Goal: Task Accomplishment & Management: Complete application form

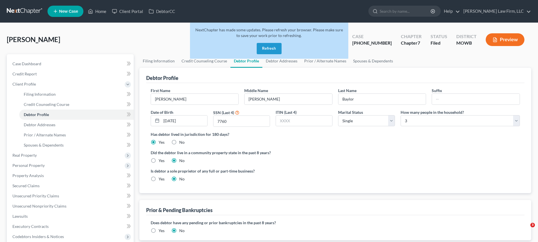
select select "0"
select select "2"
click at [272, 47] on button "Refresh" at bounding box center [269, 48] width 25 height 11
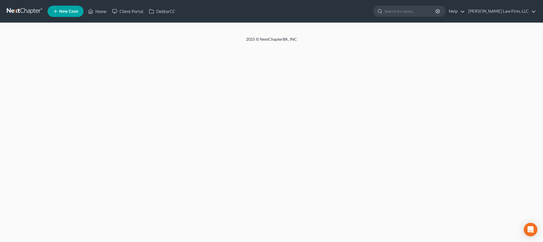
select select "0"
select select "2"
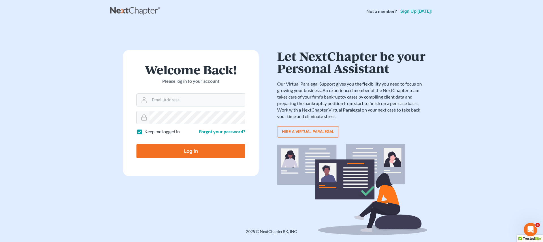
click at [178, 10] on div "Not a member? Sign up today!" at bounding box center [271, 11] width 322 height 10
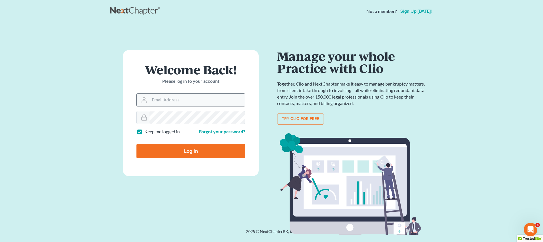
click at [193, 105] on input "Email Address" at bounding box center [196, 100] width 95 height 12
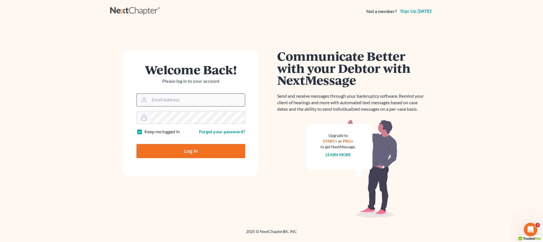
type input "jatherton@saderlawfirm.com"
click at [212, 149] on input "Log In" at bounding box center [190, 151] width 109 height 14
type input "Thinking..."
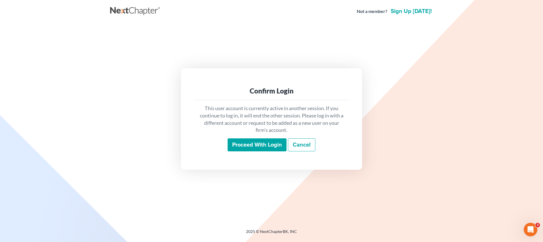
click at [264, 146] on input "Proceed with login" at bounding box center [256, 145] width 59 height 13
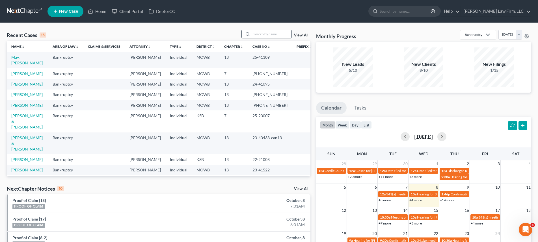
click at [277, 36] on input "search" at bounding box center [272, 34] width 40 height 8
click at [270, 36] on input "search" at bounding box center [272, 34] width 40 height 8
type input "weston"
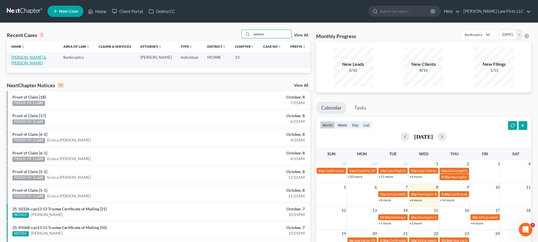
click at [42, 56] on link "[PERSON_NAME] & [PERSON_NAME]" at bounding box center [28, 60] width 35 height 10
select select "4"
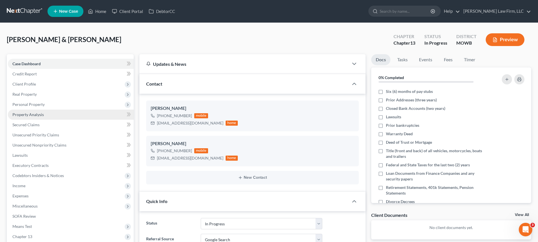
click at [28, 115] on span "Property Analysis" at bounding box center [27, 114] width 31 height 5
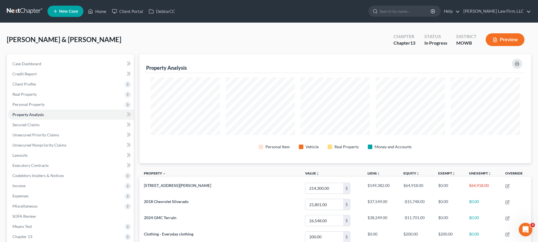
click at [46, 29] on div "[PERSON_NAME] & [PERSON_NAME] Upgraded Chapter Chapter 13 Status In [GEOGRAPHIC…" at bounding box center [269, 237] width 538 height 429
click at [46, 88] on span "Client Profile" at bounding box center [71, 84] width 126 height 10
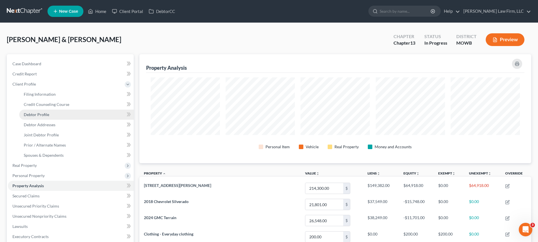
click at [62, 115] on link "Debtor Profile" at bounding box center [76, 115] width 115 height 10
select select "1"
select select "4"
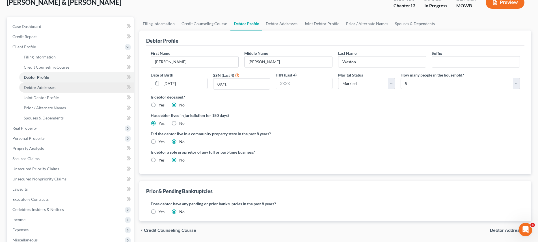
scroll to position [35, 0]
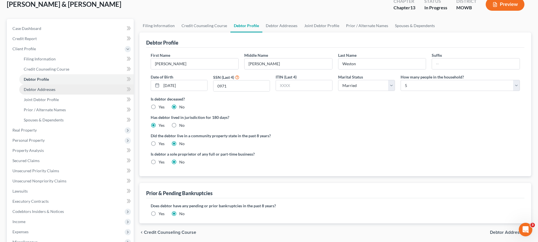
click at [49, 88] on span "Debtor Addresses" at bounding box center [40, 89] width 32 height 5
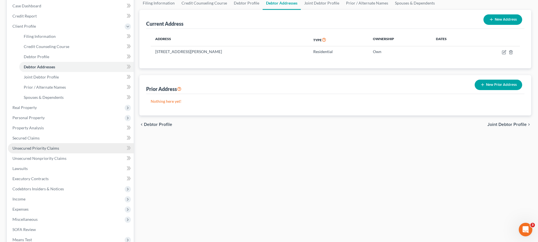
scroll to position [64, 0]
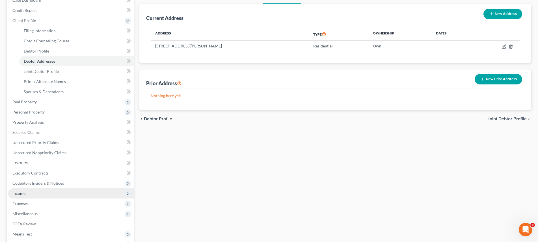
click at [30, 192] on span "Income" at bounding box center [71, 194] width 126 height 10
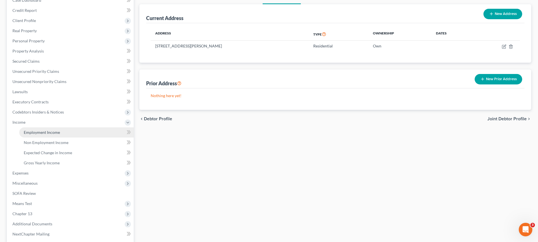
click at [55, 131] on span "Employment Income" at bounding box center [42, 132] width 36 height 5
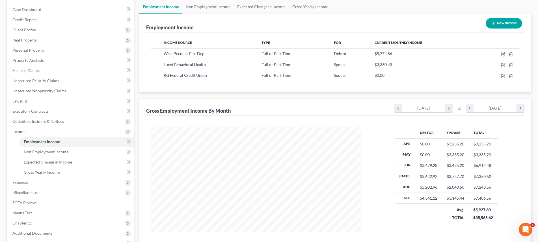
scroll to position [64, 0]
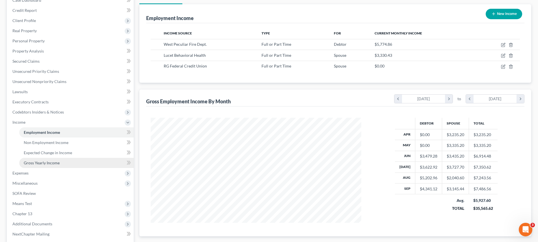
click at [57, 165] on span "Gross Yearly Income" at bounding box center [42, 163] width 36 height 5
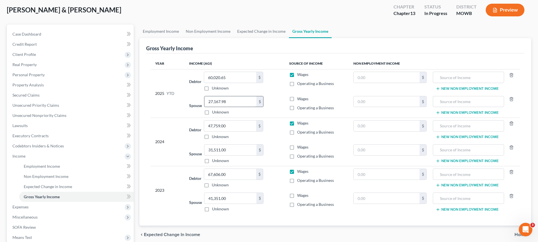
scroll to position [28, 0]
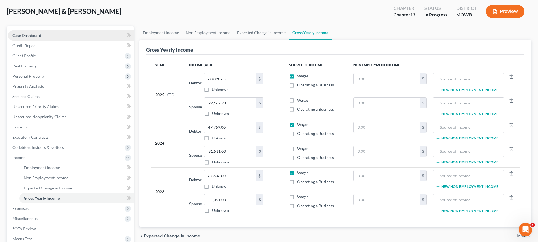
drag, startPoint x: 46, startPoint y: 36, endPoint x: 51, endPoint y: 39, distance: 5.9
click at [45, 36] on link "Case Dashboard" at bounding box center [71, 36] width 126 height 10
select select "4"
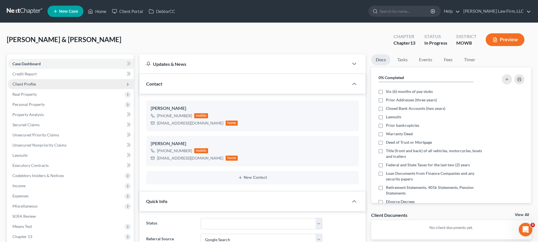
click at [45, 88] on span "Client Profile" at bounding box center [71, 84] width 126 height 10
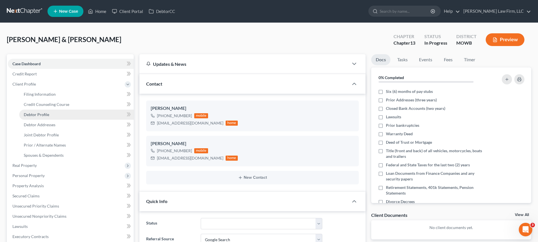
click at [59, 116] on link "Debtor Profile" at bounding box center [76, 115] width 115 height 10
select select "1"
select select "4"
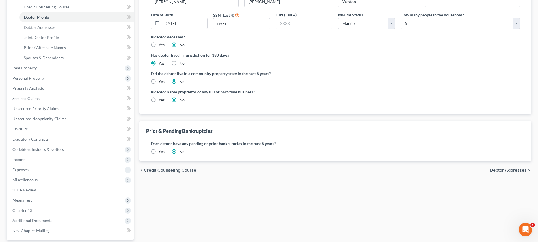
scroll to position [99, 0]
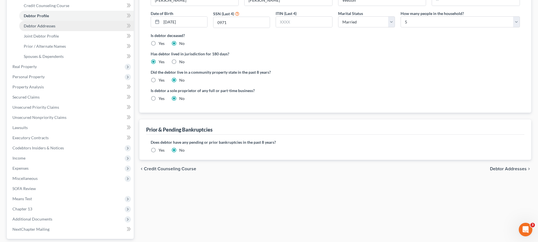
click at [46, 29] on link "Debtor Addresses" at bounding box center [76, 26] width 115 height 10
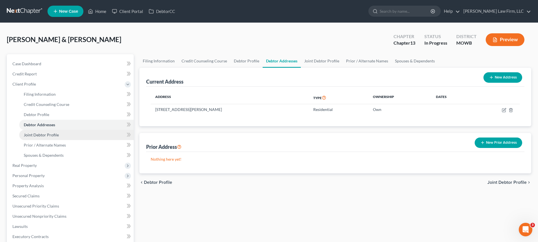
click at [69, 136] on link "Joint Debtor Profile" at bounding box center [76, 135] width 115 height 10
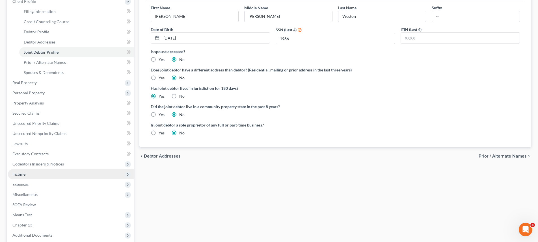
scroll to position [85, 0]
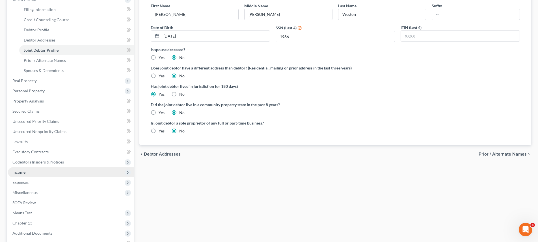
click at [35, 174] on span "Income" at bounding box center [71, 172] width 126 height 10
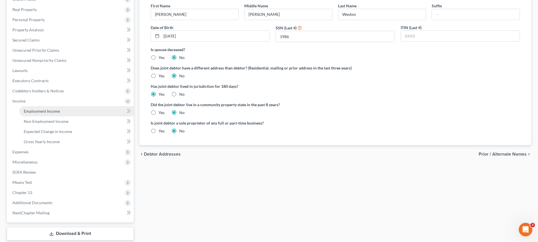
click at [51, 113] on span "Employment Income" at bounding box center [42, 111] width 36 height 5
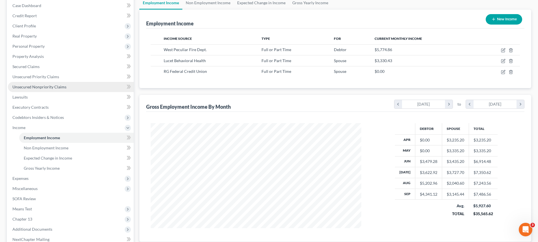
scroll to position [49, 0]
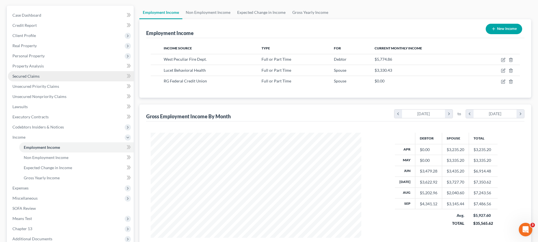
click at [40, 78] on link "Secured Claims" at bounding box center [71, 76] width 126 height 10
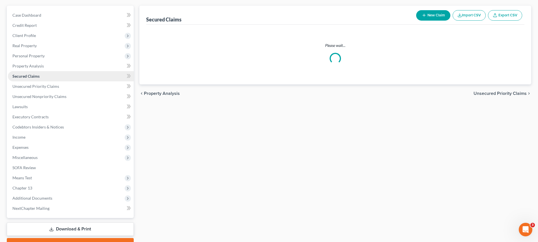
click at [40, 78] on link "Secured Claims" at bounding box center [71, 76] width 126 height 10
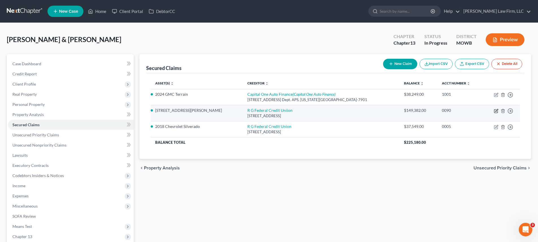
click at [497, 111] on icon "button" at bounding box center [496, 111] width 5 height 5
select select "26"
select select "6"
select select "2"
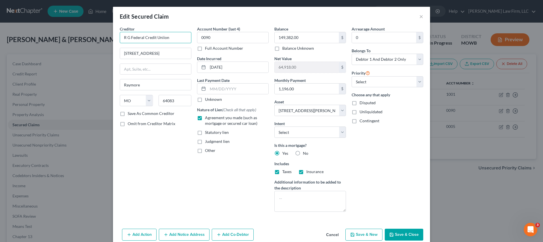
click at [161, 37] on input "R G Federal Credit Uniion" at bounding box center [156, 37] width 72 height 11
type input "R G Federal Credit Union"
click at [396, 233] on button "Save & Close" at bounding box center [403, 235] width 38 height 12
select select
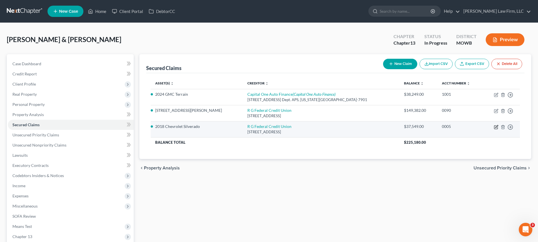
click at [496, 128] on icon "button" at bounding box center [497, 126] width 3 height 3
select select "26"
select select "0"
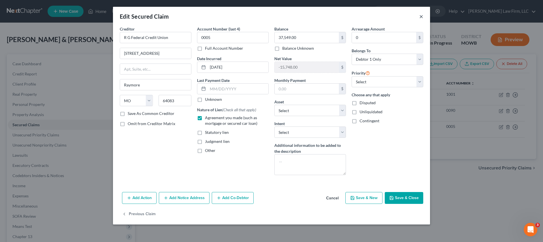
click at [421, 14] on button "×" at bounding box center [421, 16] width 4 height 7
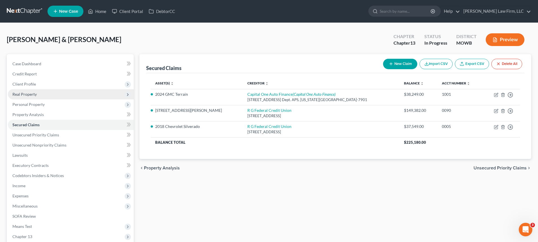
click at [40, 95] on span "Real Property" at bounding box center [71, 94] width 126 height 10
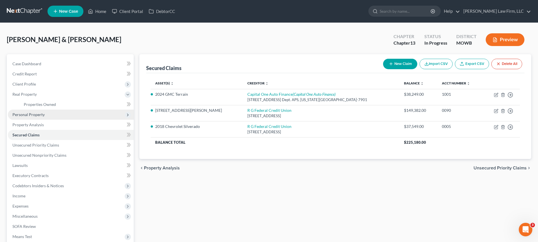
click at [51, 111] on span "Personal Property" at bounding box center [71, 115] width 126 height 10
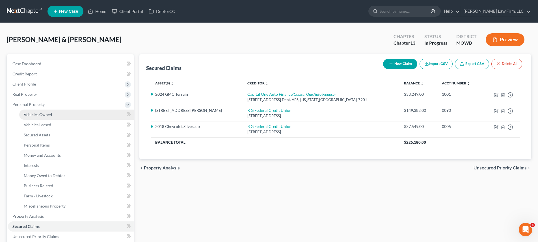
click at [59, 115] on link "Vehicles Owned" at bounding box center [76, 115] width 115 height 10
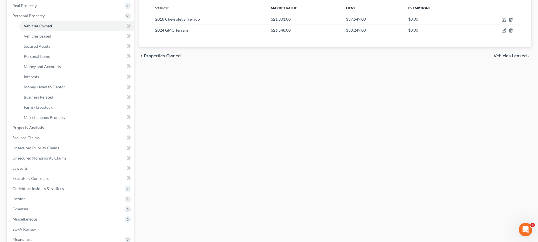
scroll to position [85, 0]
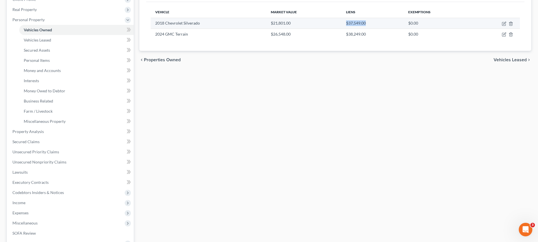
drag, startPoint x: 367, startPoint y: 22, endPoint x: 347, endPoint y: 22, distance: 20.1
click at [347, 22] on td "$37,549.00" at bounding box center [373, 23] width 62 height 11
drag, startPoint x: 369, startPoint y: 63, endPoint x: 366, endPoint y: 38, distance: 25.1
click at [369, 63] on div "chevron_left Properties Owned Vehicles Leased chevron_right" at bounding box center [335, 60] width 392 height 18
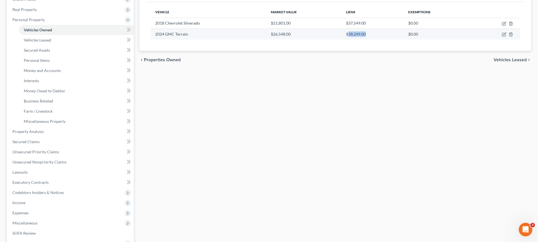
drag, startPoint x: 368, startPoint y: 34, endPoint x: 348, endPoint y: 33, distance: 19.8
click at [348, 33] on td "$38,249.00" at bounding box center [373, 34] width 62 height 11
copy td "38,249.00"
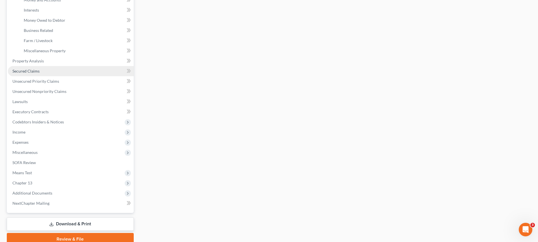
click at [42, 67] on link "Secured Claims" at bounding box center [71, 71] width 126 height 10
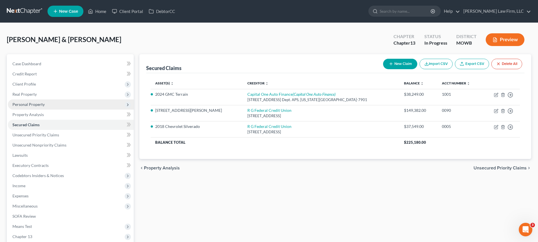
click at [45, 107] on span "Personal Property" at bounding box center [71, 105] width 126 height 10
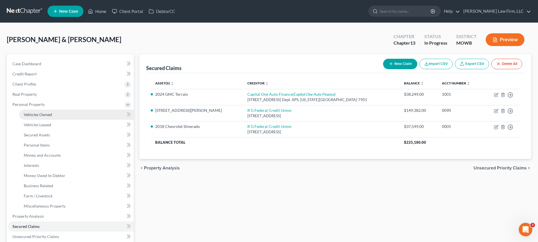
click at [53, 118] on link "Vehicles Owned" at bounding box center [76, 115] width 115 height 10
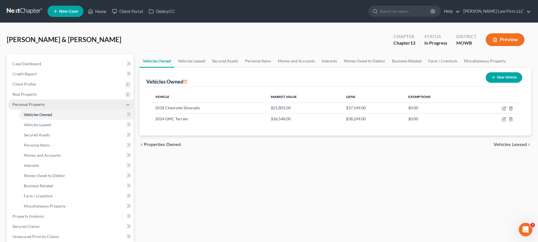
click at [47, 104] on span "Personal Property" at bounding box center [71, 105] width 126 height 10
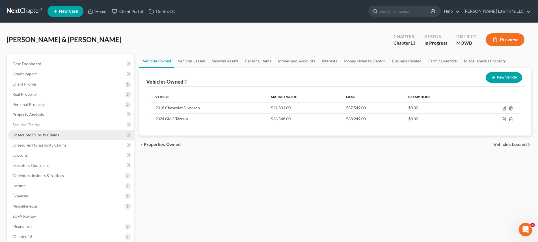
click at [56, 137] on span "Unsecured Priority Claims" at bounding box center [35, 135] width 47 height 5
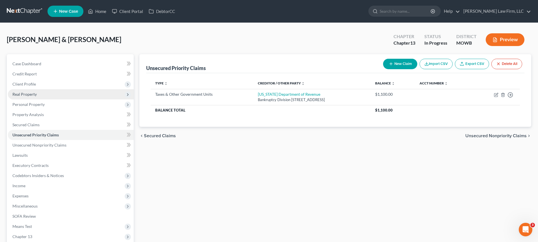
click at [79, 94] on span "Real Property" at bounding box center [71, 94] width 126 height 10
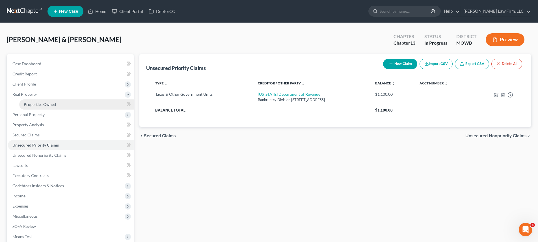
click at [98, 103] on link "Properties Owned" at bounding box center [76, 105] width 115 height 10
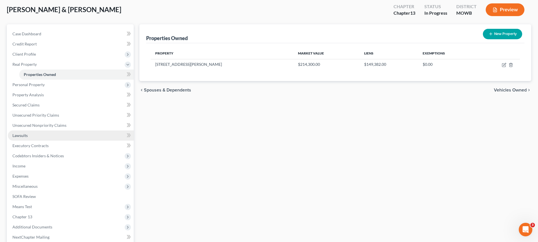
scroll to position [28, 0]
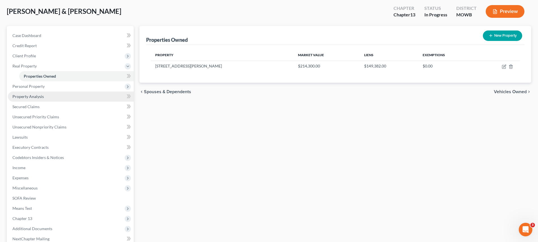
click at [42, 95] on span "Property Analysis" at bounding box center [27, 96] width 31 height 5
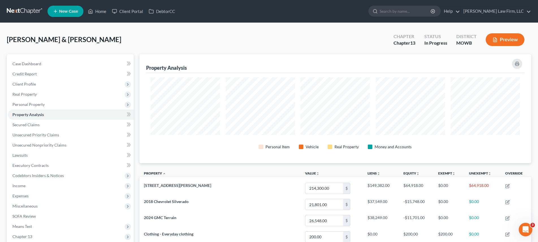
scroll to position [109, 392]
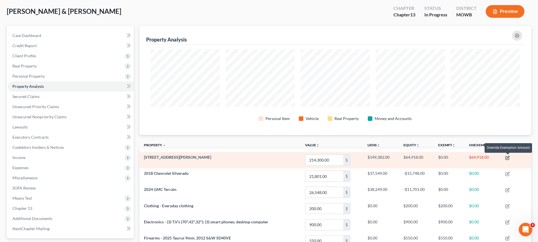
click at [508, 159] on icon "button" at bounding box center [508, 158] width 5 height 5
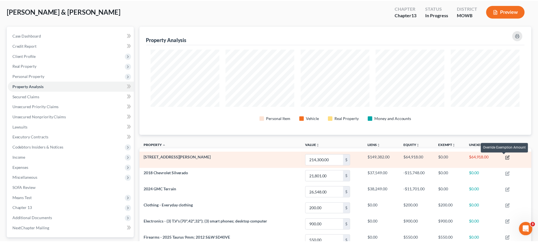
scroll to position [110, 395]
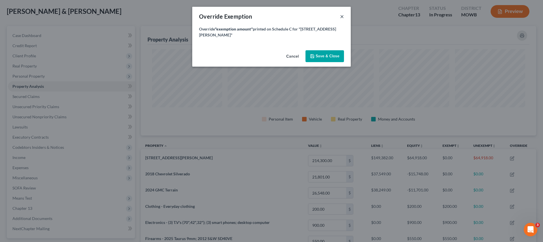
click at [343, 18] on button "×" at bounding box center [342, 16] width 4 height 7
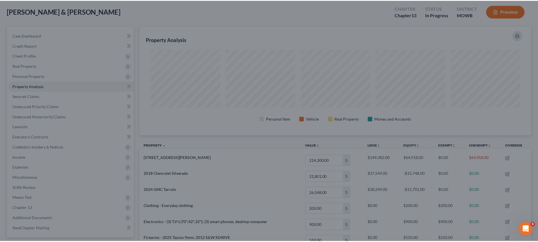
scroll to position [109, 392]
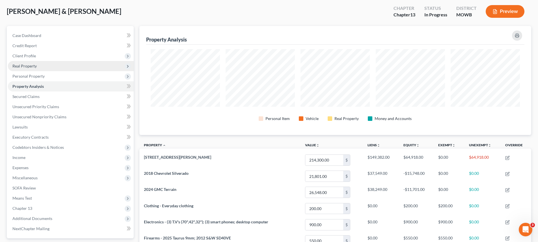
click at [59, 67] on span "Real Property" at bounding box center [71, 66] width 126 height 10
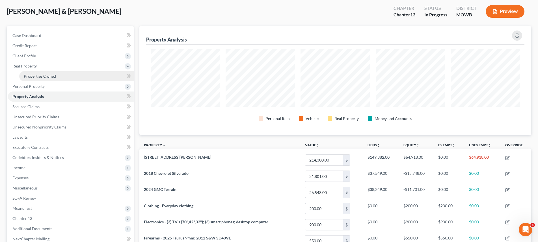
click at [50, 76] on span "Properties Owned" at bounding box center [40, 76] width 32 height 5
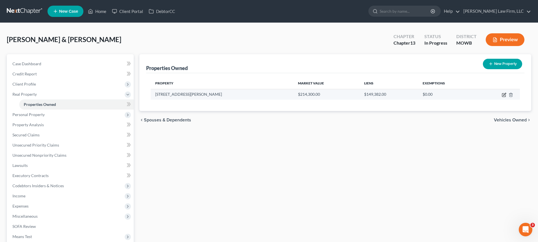
click at [506, 96] on icon "button" at bounding box center [503, 95] width 3 height 3
select select "26"
select select "2"
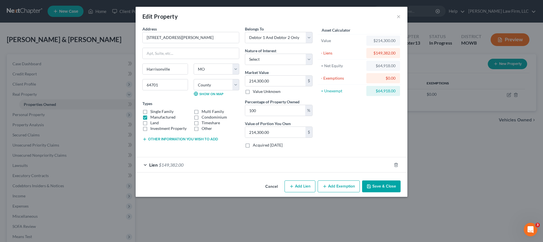
click at [333, 189] on button "Add Exemption" at bounding box center [338, 187] width 42 height 12
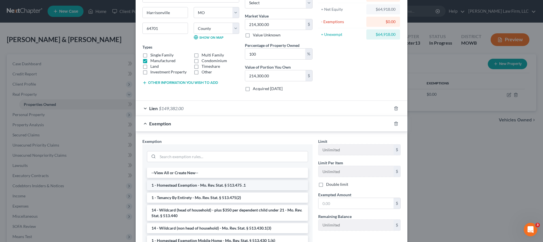
click at [259, 187] on li "1 - Homestead Exemption - Mo. Rev. Stat. § 513.475 .1" at bounding box center [227, 185] width 161 height 10
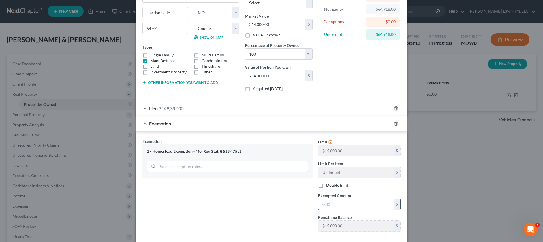
click at [342, 207] on input "text" at bounding box center [355, 204] width 75 height 11
type input "15,000"
click at [300, 204] on div "Exemption Set must be selected for CA. Exemption * 1 - Homestead Exemption - [G…" at bounding box center [227, 188] width 176 height 98
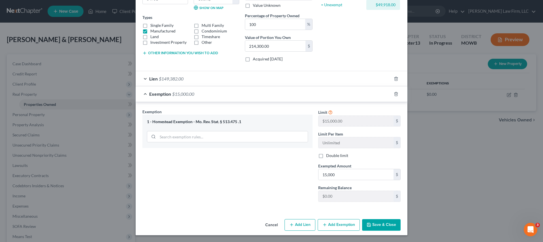
click at [381, 225] on button "Save & Close" at bounding box center [381, 226] width 38 height 12
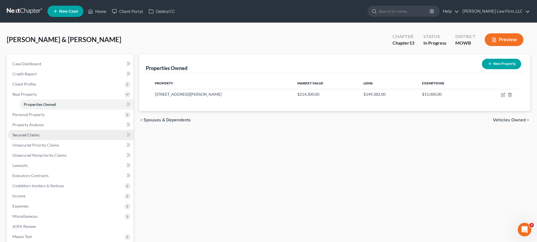
click at [62, 136] on link "Secured Claims" at bounding box center [71, 135] width 126 height 10
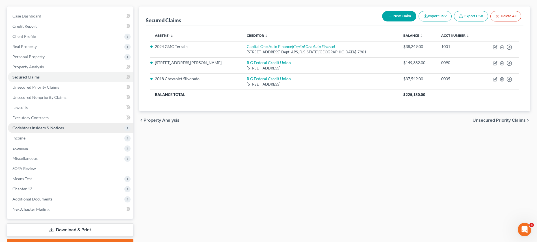
scroll to position [36, 0]
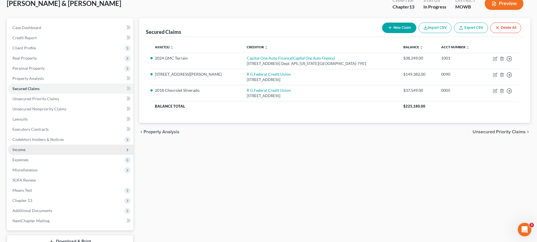
click at [42, 150] on span "Income" at bounding box center [71, 150] width 126 height 10
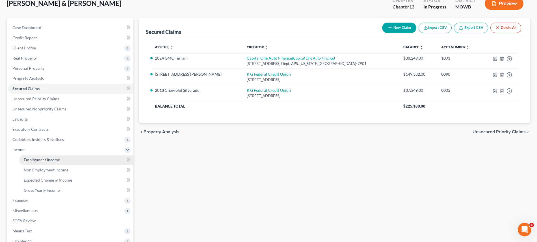
click at [76, 164] on link "Employment Income" at bounding box center [76, 160] width 114 height 10
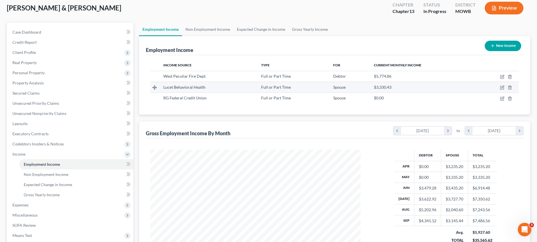
scroll to position [27, 0]
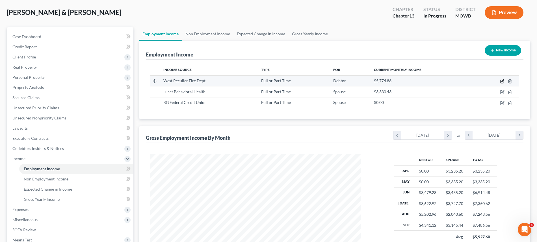
click at [502, 82] on icon "button" at bounding box center [502, 81] width 5 height 5
select select "0"
select select "26"
select select "2"
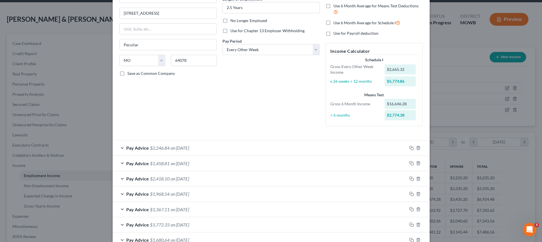
scroll to position [57, 0]
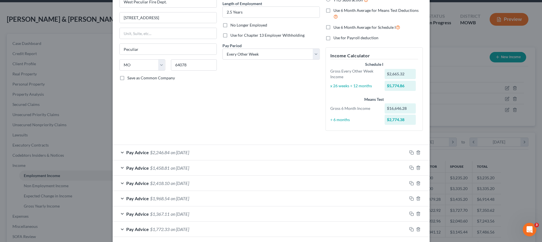
drag, startPoint x: 244, startPoint y: 129, endPoint x: 287, endPoint y: 128, distance: 42.7
click at [244, 129] on div "Debtor Spouse Occupation Firefighter Length of Employment 2.5 Years No Longer E…" at bounding box center [271, 52] width 103 height 167
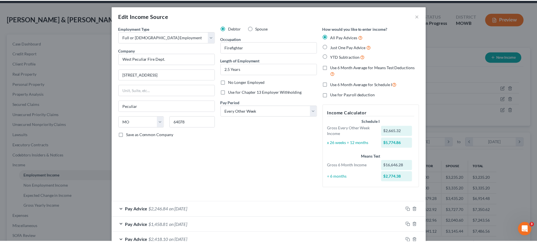
scroll to position [0, 0]
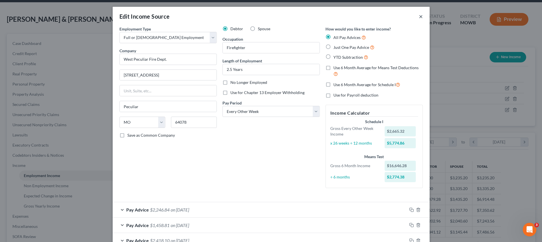
click at [419, 18] on button "×" at bounding box center [421, 16] width 4 height 7
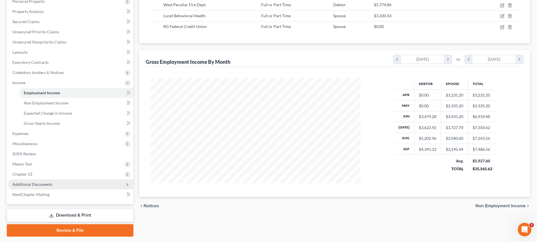
scroll to position [119, 0]
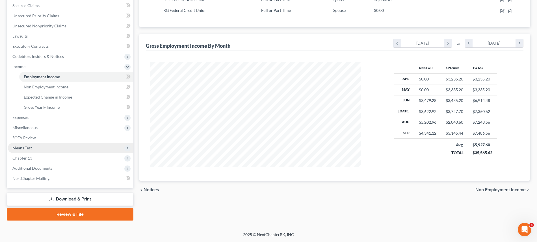
click at [58, 145] on span "Means Test" at bounding box center [71, 148] width 126 height 10
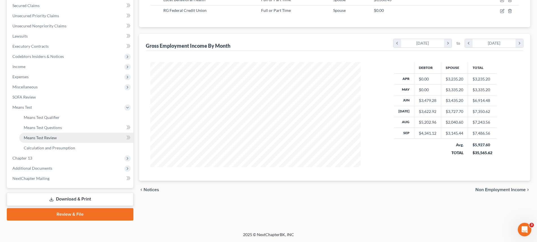
click at [73, 137] on link "Means Test Review" at bounding box center [76, 138] width 114 height 10
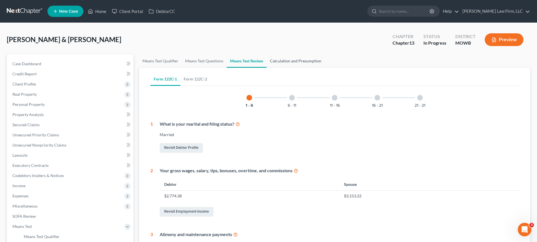
click at [288, 62] on link "Calculation and Presumption" at bounding box center [296, 61] width 58 height 14
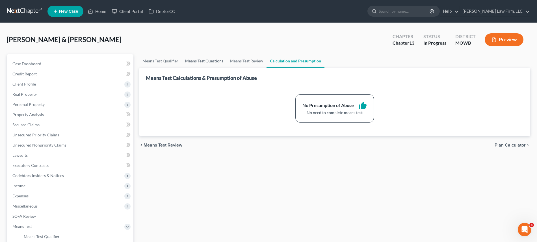
click at [201, 61] on link "Means Test Questions" at bounding box center [204, 61] width 45 height 14
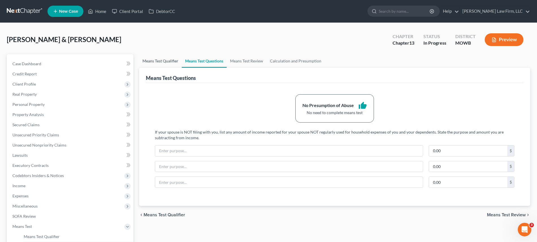
click at [173, 60] on link "Means Test Qualifier" at bounding box center [160, 61] width 43 height 14
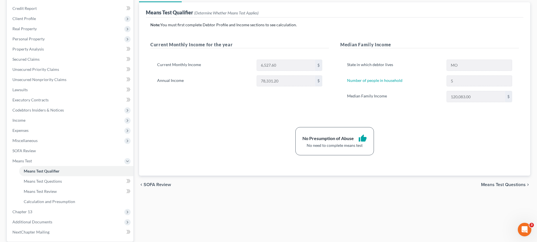
scroll to position [7, 0]
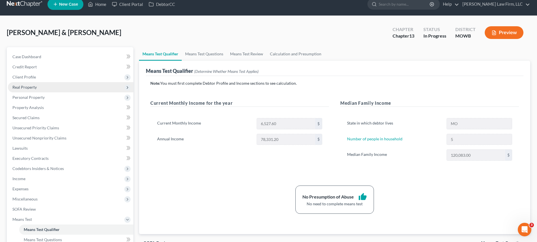
click at [37, 87] on span "Real Property" at bounding box center [71, 87] width 126 height 10
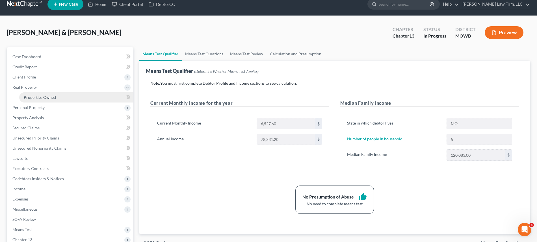
click at [61, 98] on link "Properties Owned" at bounding box center [76, 98] width 114 height 10
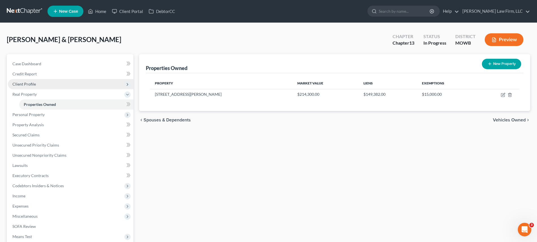
click at [53, 83] on span "Client Profile" at bounding box center [71, 84] width 126 height 10
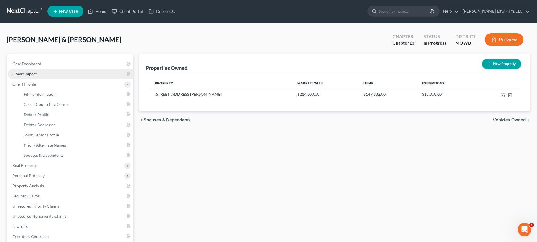
click at [50, 75] on link "Credit Report" at bounding box center [71, 74] width 126 height 10
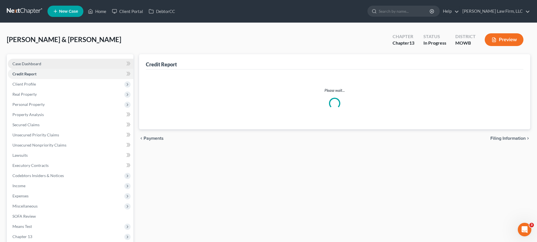
click at [55, 62] on link "Case Dashboard" at bounding box center [71, 64] width 126 height 10
select select "4"
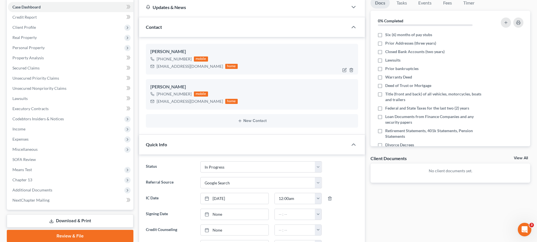
scroll to position [57, 0]
click at [345, 71] on icon "button" at bounding box center [345, 70] width 5 height 5
select select "0"
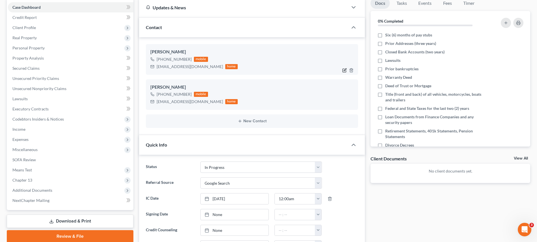
select select "0"
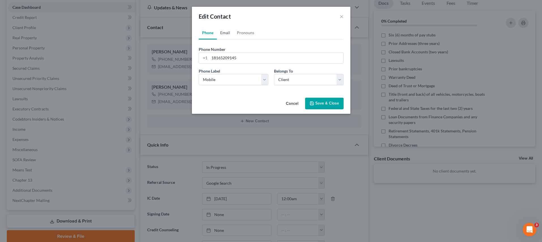
click at [225, 31] on link "Email" at bounding box center [225, 33] width 17 height 14
click at [234, 59] on input "[EMAIL_ADDRESS][DOMAIN_NAME]" at bounding box center [276, 58] width 134 height 11
type input "[EMAIL_ADDRESS][DOMAIN_NAME]"
click at [326, 106] on button "Save & Close" at bounding box center [324, 104] width 38 height 12
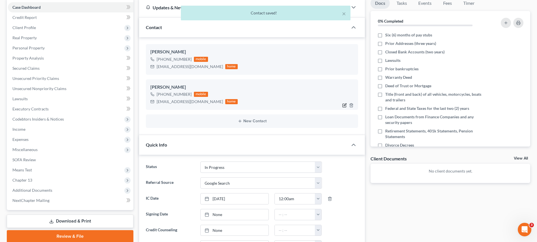
click at [345, 104] on icon "button" at bounding box center [345, 105] width 5 height 5
select select "0"
select select "1"
select select "0"
select select "1"
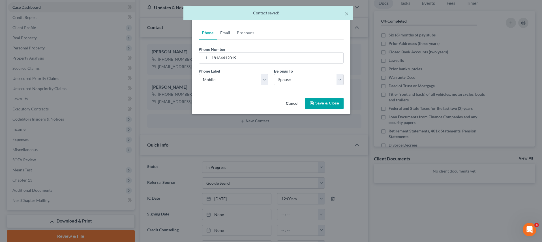
click at [223, 33] on link "Email" at bounding box center [225, 33] width 17 height 14
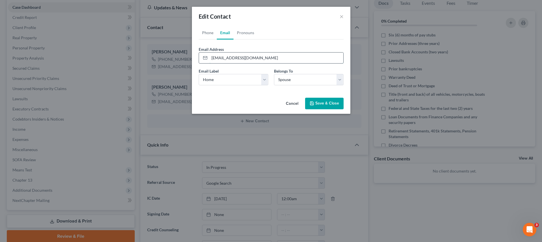
click at [213, 57] on input "[EMAIL_ADDRESS][DOMAIN_NAME]" at bounding box center [276, 58] width 134 height 11
type input "[EMAIL_ADDRESS][DOMAIN_NAME]"
click at [321, 104] on button "Save & Close" at bounding box center [324, 104] width 38 height 12
